Goal: Task Accomplishment & Management: Manage account settings

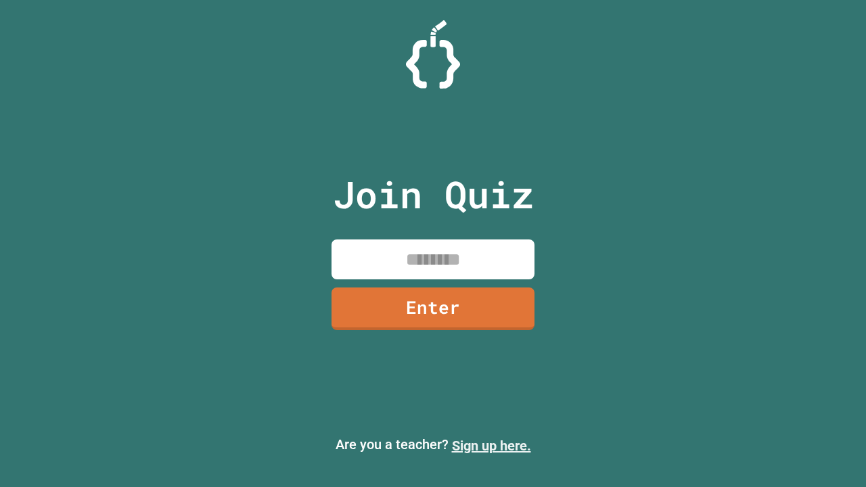
click at [491, 446] on link "Sign up here." at bounding box center [491, 446] width 79 height 16
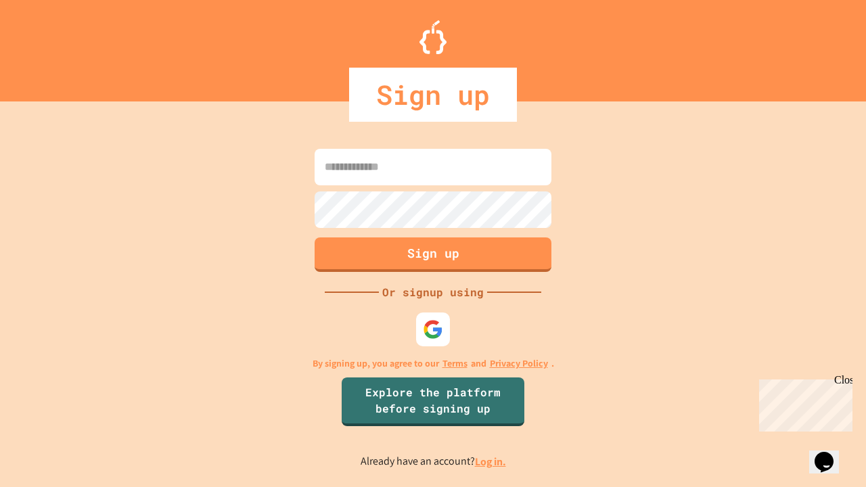
click at [491, 461] on link "Log in." at bounding box center [490, 462] width 31 height 14
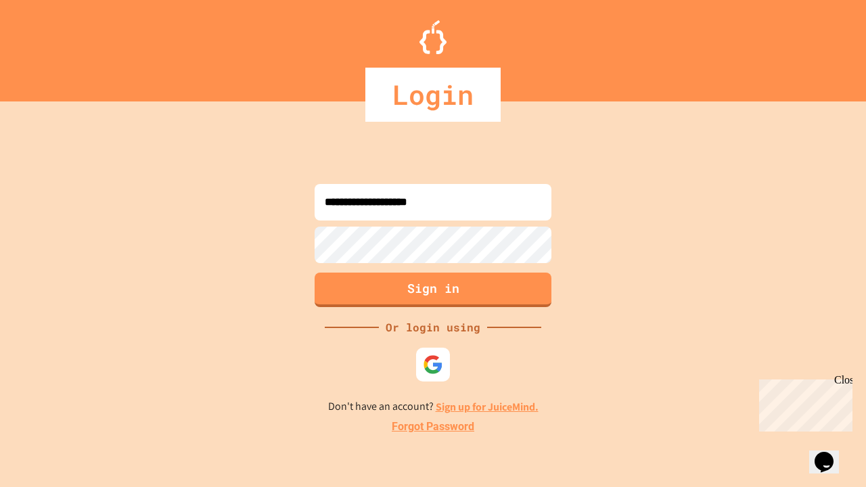
type input "**********"
